Goal: Task Accomplishment & Management: Complete application form

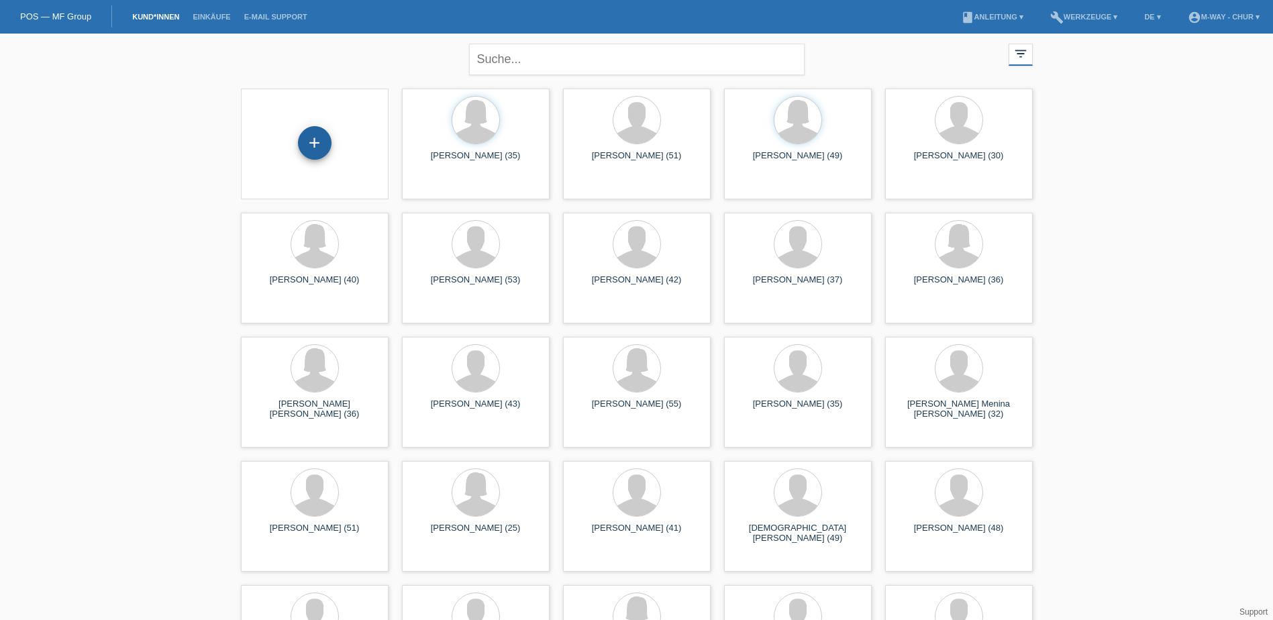
click at [312, 146] on div "+" at bounding box center [315, 143] width 34 height 34
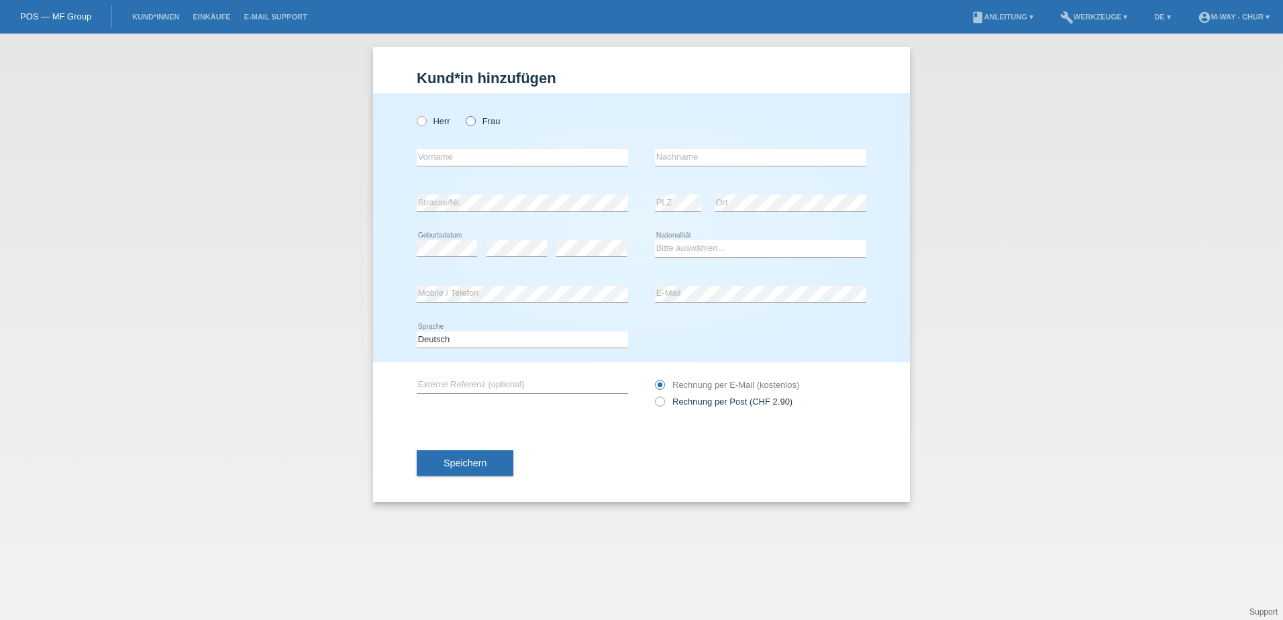
click at [464, 114] on icon at bounding box center [464, 114] width 0 height 0
click at [473, 121] on input "Frau" at bounding box center [470, 120] width 9 height 9
radio input "true"
click at [469, 157] on input "text" at bounding box center [522, 157] width 211 height 17
click at [476, 156] on input "[PERSON_NAME]" at bounding box center [522, 157] width 211 height 17
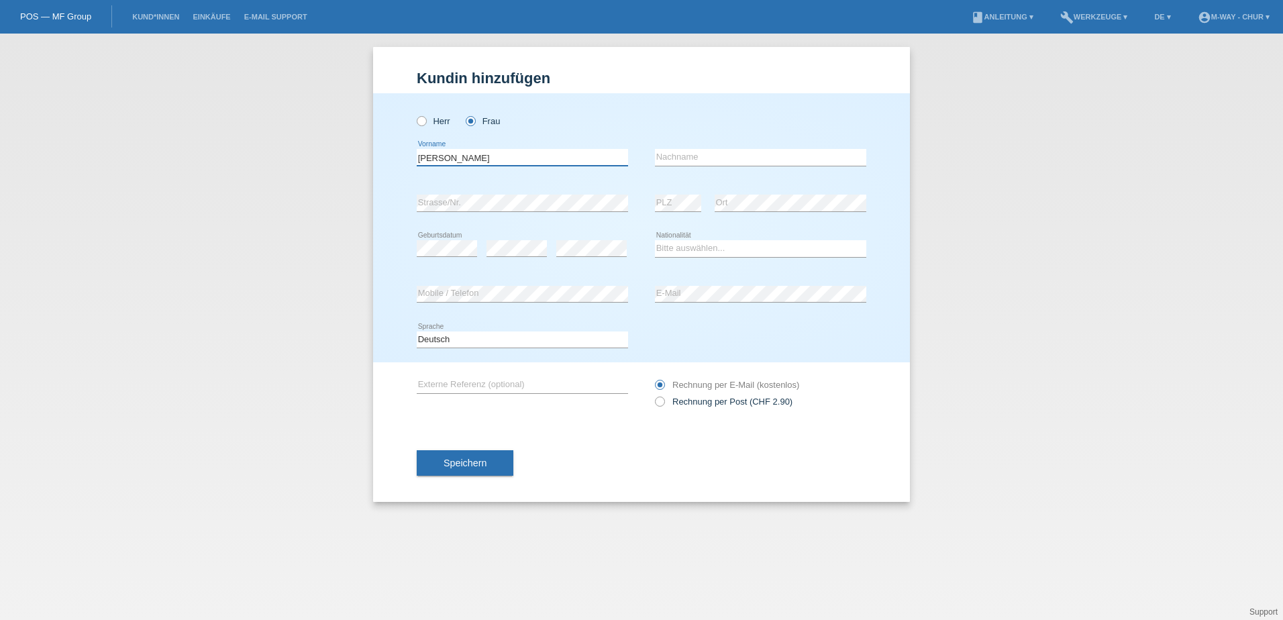
type input "[PERSON_NAME]"
click at [694, 150] on input "text" at bounding box center [760, 157] width 211 height 17
type input "Henseleit"
click at [676, 251] on select "Bitte auswählen... [GEOGRAPHIC_DATA] [GEOGRAPHIC_DATA] [GEOGRAPHIC_DATA] [GEOGR…" at bounding box center [760, 248] width 211 height 16
select select "DE"
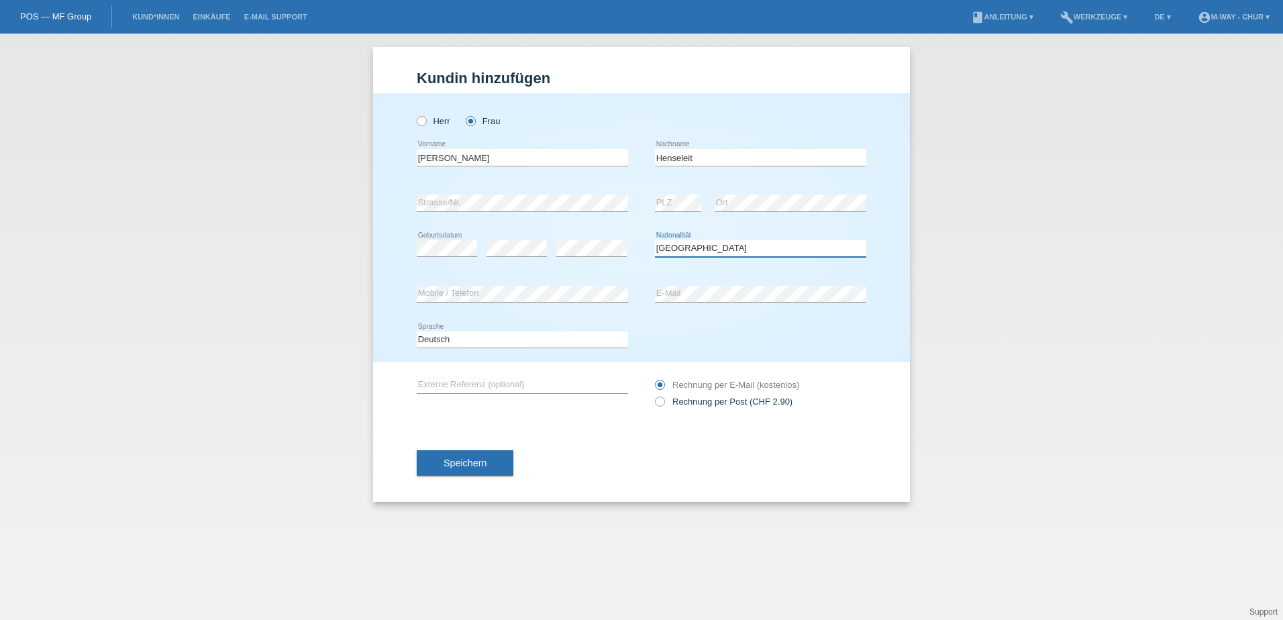
click at [655, 240] on select "Bitte auswählen... [GEOGRAPHIC_DATA] [GEOGRAPHIC_DATA] [GEOGRAPHIC_DATA] [GEOGR…" at bounding box center [760, 248] width 211 height 16
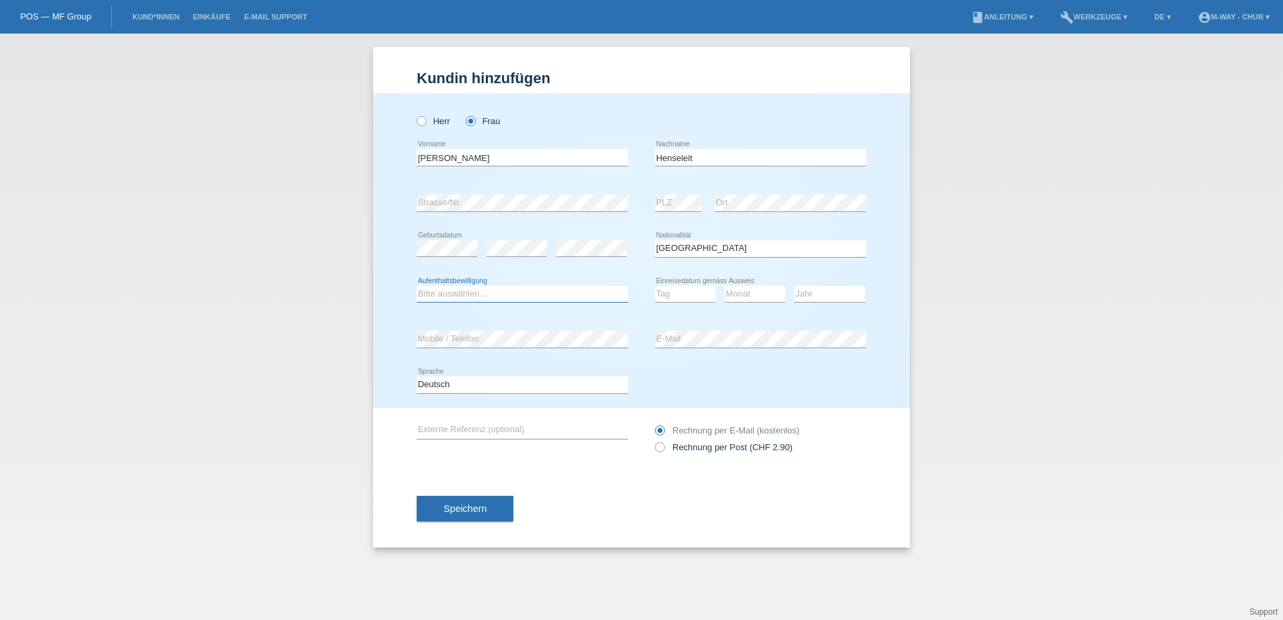
click at [436, 290] on select "Bitte auswählen... C B B - Flüchtlingsstatus Andere" at bounding box center [522, 294] width 211 height 16
select select "C"
click at [417, 286] on select "Bitte auswählen... C B B - Flüchtlingsstatus Andere" at bounding box center [522, 294] width 211 height 16
click at [682, 289] on select "Tag 01 02 03 04 05 06 07 08 09 10 11" at bounding box center [685, 294] width 60 height 16
click at [655, 286] on select "Tag 01 02 03 04 05 06 07 08 09 10 11" at bounding box center [685, 294] width 60 height 16
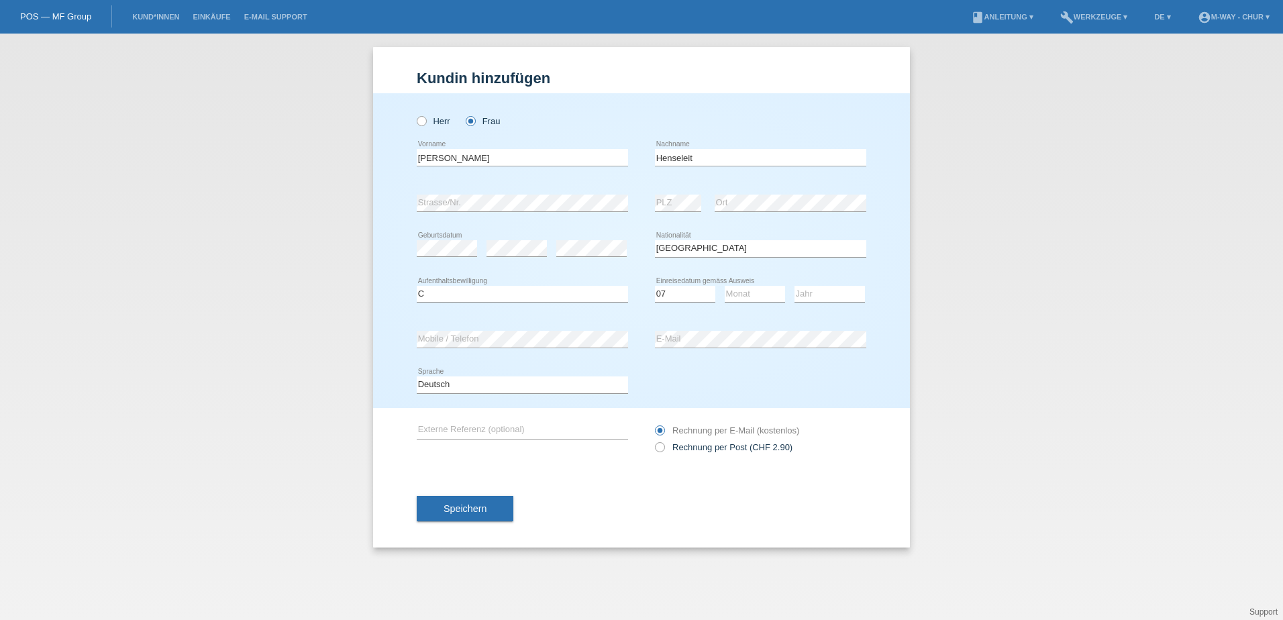
click at [686, 83] on h1 "Kundin hinzufügen" at bounding box center [641, 78] width 449 height 17
click at [681, 292] on select "Tag 01 02 03 04 05 06 07 08 09 10 11" at bounding box center [685, 294] width 60 height 16
click at [655, 286] on select "Tag 01 02 03 04 05 06 07 08 09 10 11" at bounding box center [685, 294] width 60 height 16
click at [674, 290] on select "Tag 01 02 03 04 05 06 07 08 09 10 11" at bounding box center [685, 294] width 60 height 16
select select "01"
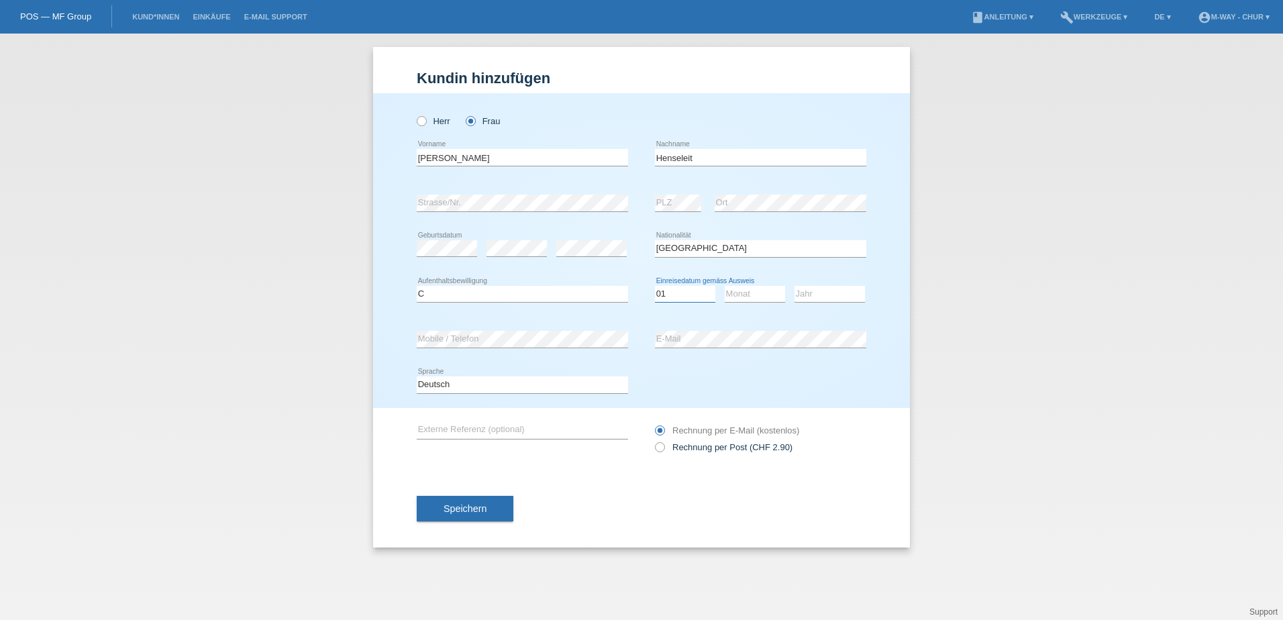
click at [655, 286] on select "Tag 01 02 03 04 05 06 07 08 09 10 11" at bounding box center [685, 294] width 60 height 16
click at [745, 297] on select "Monat 01 02 03 04 05 06 07 08 09 10 11" at bounding box center [754, 294] width 60 height 16
select select "03"
click at [724, 286] on select "Monat 01 02 03 04 05 06 07 08 09 10 11" at bounding box center [754, 294] width 60 height 16
click at [820, 291] on select "Jahr 2025 2024 2023 2022 2021 2020 2019 2018 2017 2016 2015 2014 2013 2012 2011…" at bounding box center [829, 294] width 70 height 16
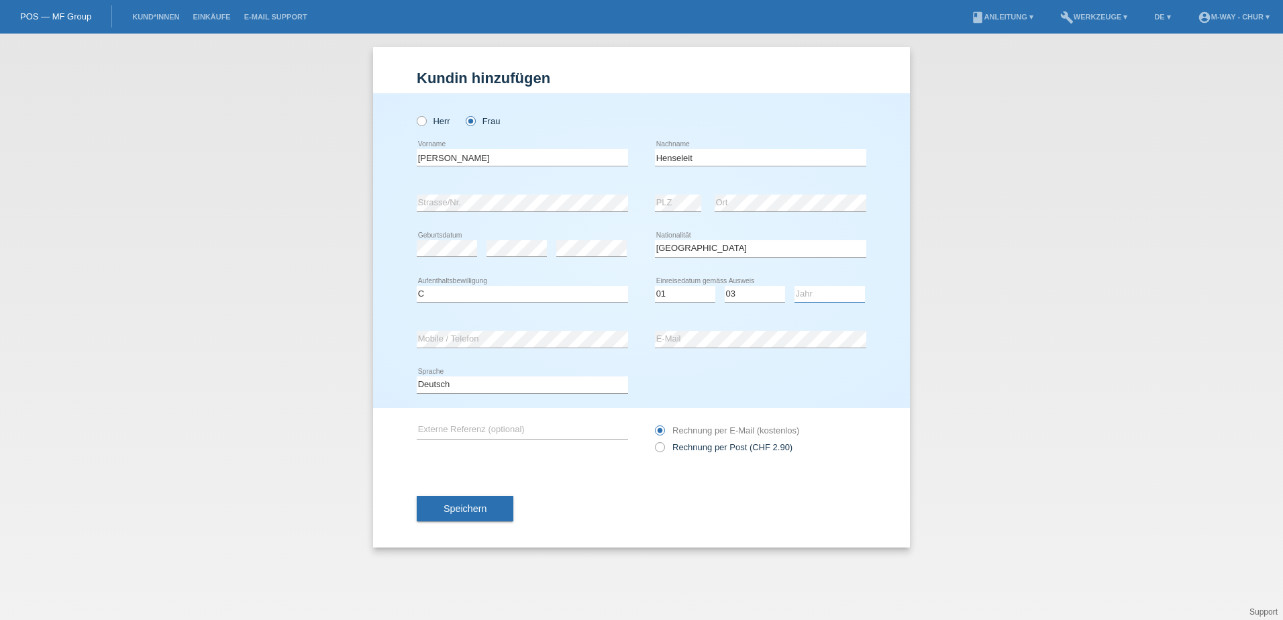
select select "2017"
click at [794, 286] on select "Jahr 2025 2024 2023 2022 2021 2020 2019 2018 2017 2016 2015 2014 2013 2012 2011…" at bounding box center [829, 294] width 70 height 16
click at [476, 512] on span "Speichern" at bounding box center [464, 508] width 43 height 11
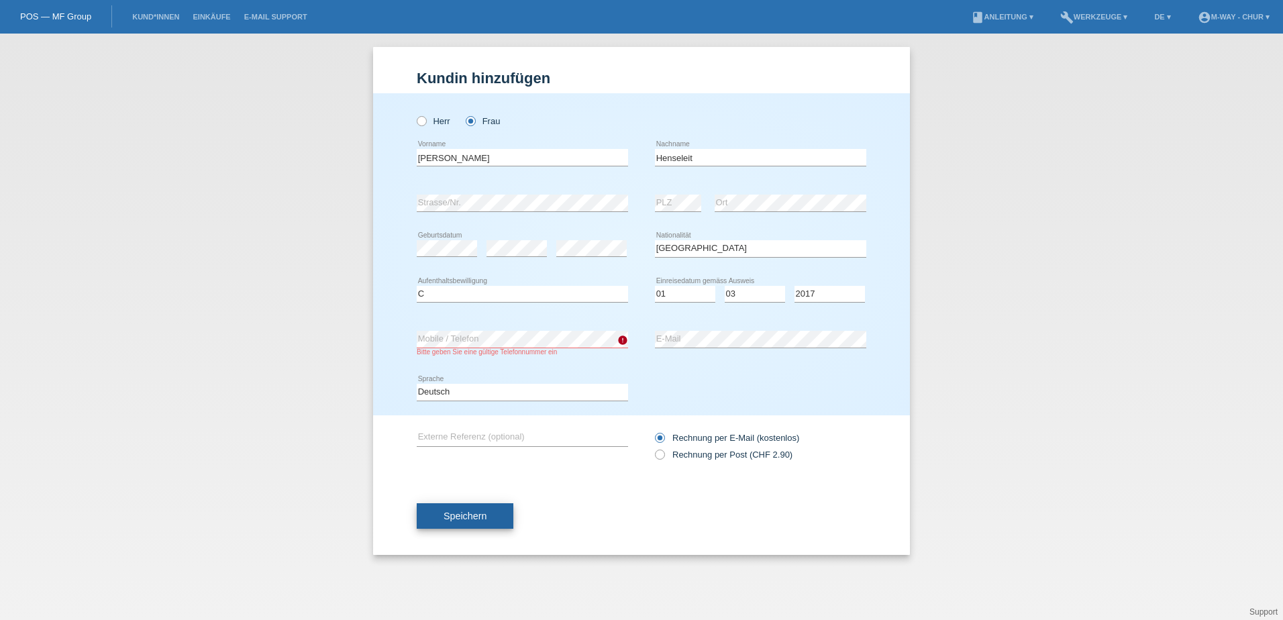
click at [457, 519] on span "Speichern" at bounding box center [464, 515] width 43 height 11
click at [460, 515] on span "Speichern" at bounding box center [464, 515] width 43 height 11
click at [307, 365] on div "Kund*in hinzufügen [PERSON_NAME] hinzufügen [PERSON_NAME] hinzufügen [PERSON_NA…" at bounding box center [641, 327] width 1283 height 586
click at [476, 521] on span "Speichern" at bounding box center [464, 515] width 43 height 11
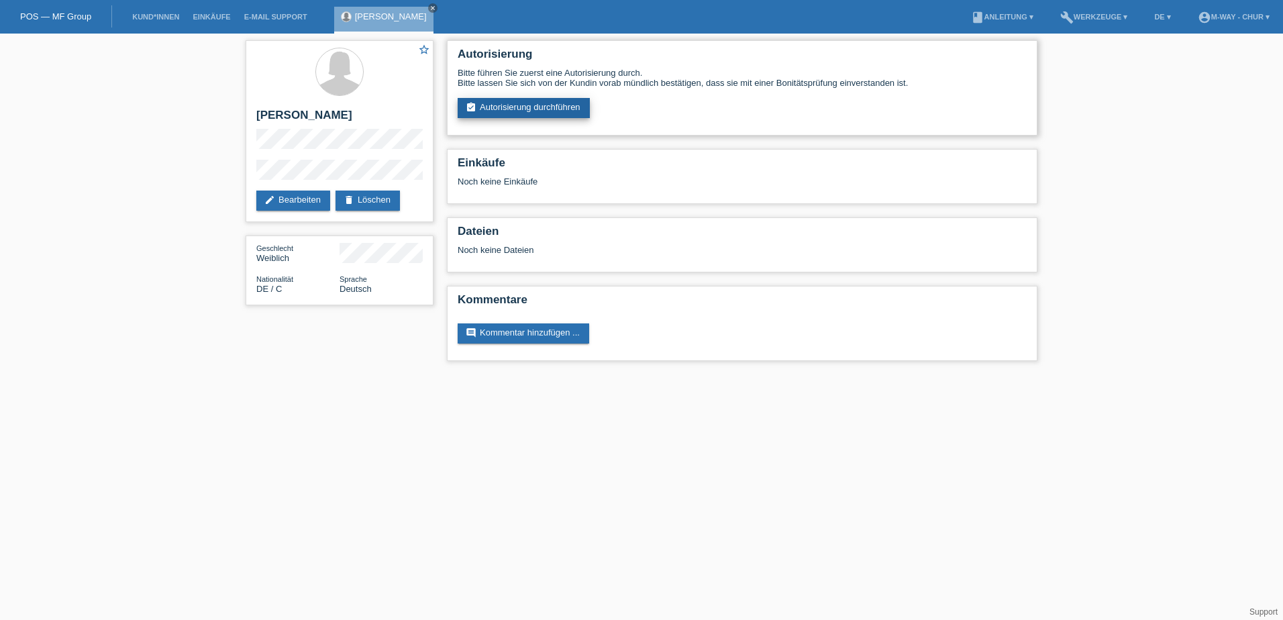
click at [566, 103] on link "assignment_turned_in Autorisierung durchführen" at bounding box center [523, 108] width 132 height 20
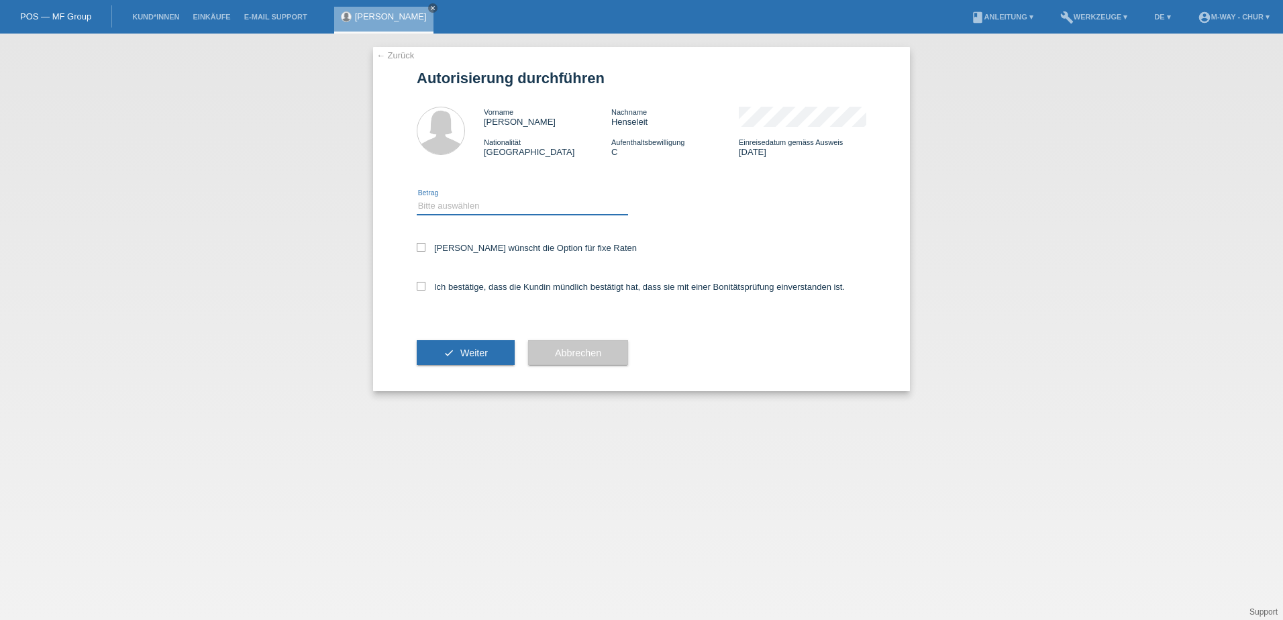
click at [466, 205] on select "Bitte auswählen CHF 1.00 - CHF 499.00 CHF 500.00 - CHF 1'999.00 CHF 2'000.00 - …" at bounding box center [522, 206] width 211 height 16
select select "3"
click at [417, 198] on select "Bitte auswählen CHF 1.00 - CHF 499.00 CHF 500.00 - CHF 1'999.00 CHF 2'000.00 - …" at bounding box center [522, 206] width 211 height 16
click at [421, 247] on icon at bounding box center [421, 247] width 9 height 9
click at [421, 247] on input "Kundin wünscht die Option für fixe Raten" at bounding box center [421, 247] width 9 height 9
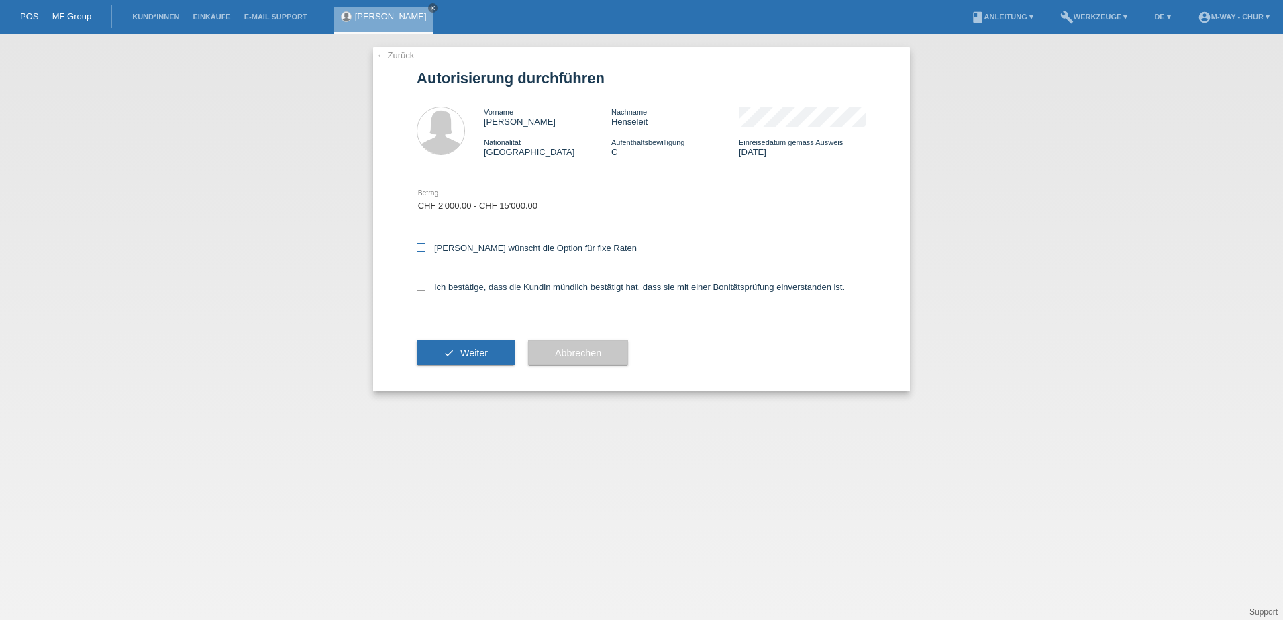
checkbox input "true"
click at [421, 286] on icon at bounding box center [421, 286] width 9 height 9
click at [421, 286] on input "Ich bestätige, dass die Kundin mündlich bestätigt hat, dass sie mit einer Bonit…" at bounding box center [421, 286] width 9 height 9
checkbox input "true"
click at [472, 351] on span "Weiter" at bounding box center [474, 352] width 28 height 11
